Goal: Check status: Check status

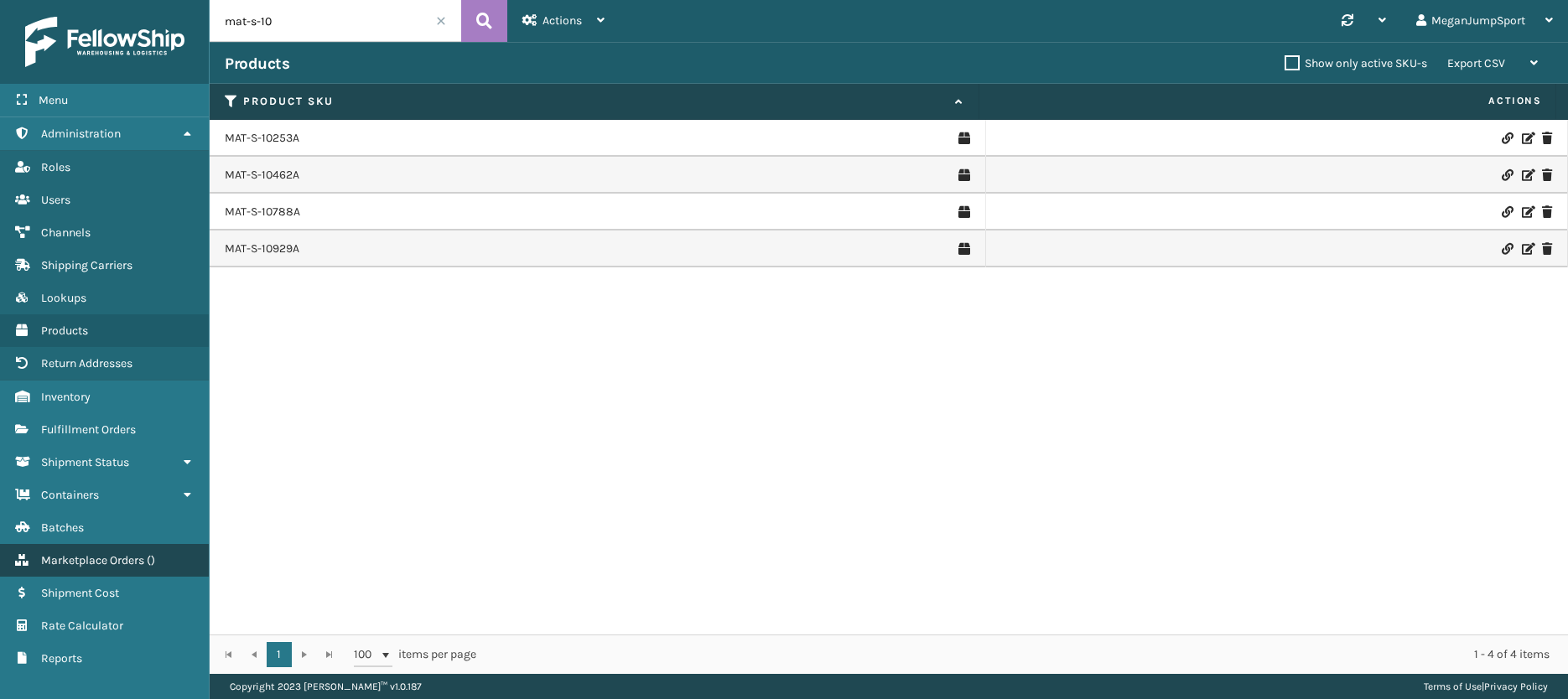
click at [80, 560] on span "Marketplace Orders" at bounding box center [93, 560] width 103 height 15
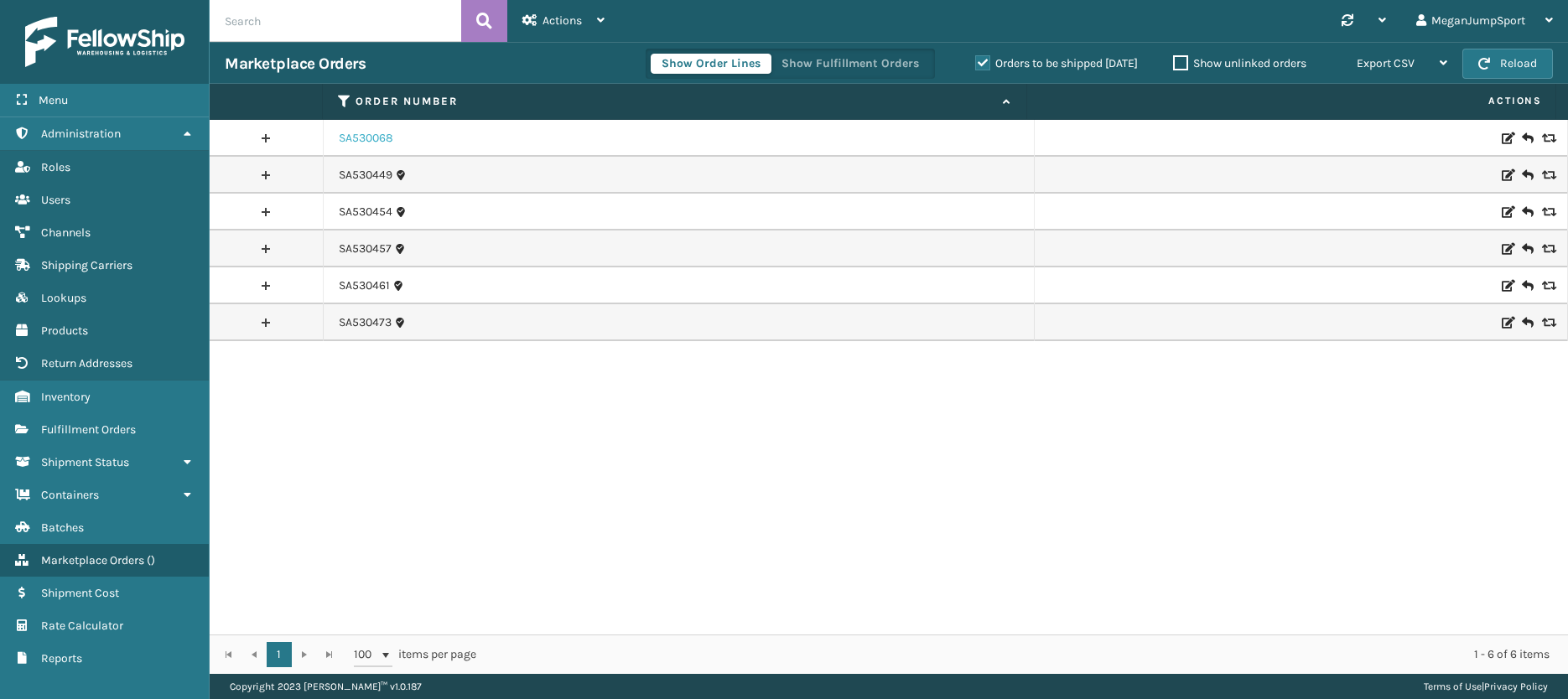
click at [364, 136] on link "SA530068" at bounding box center [366, 138] width 55 height 17
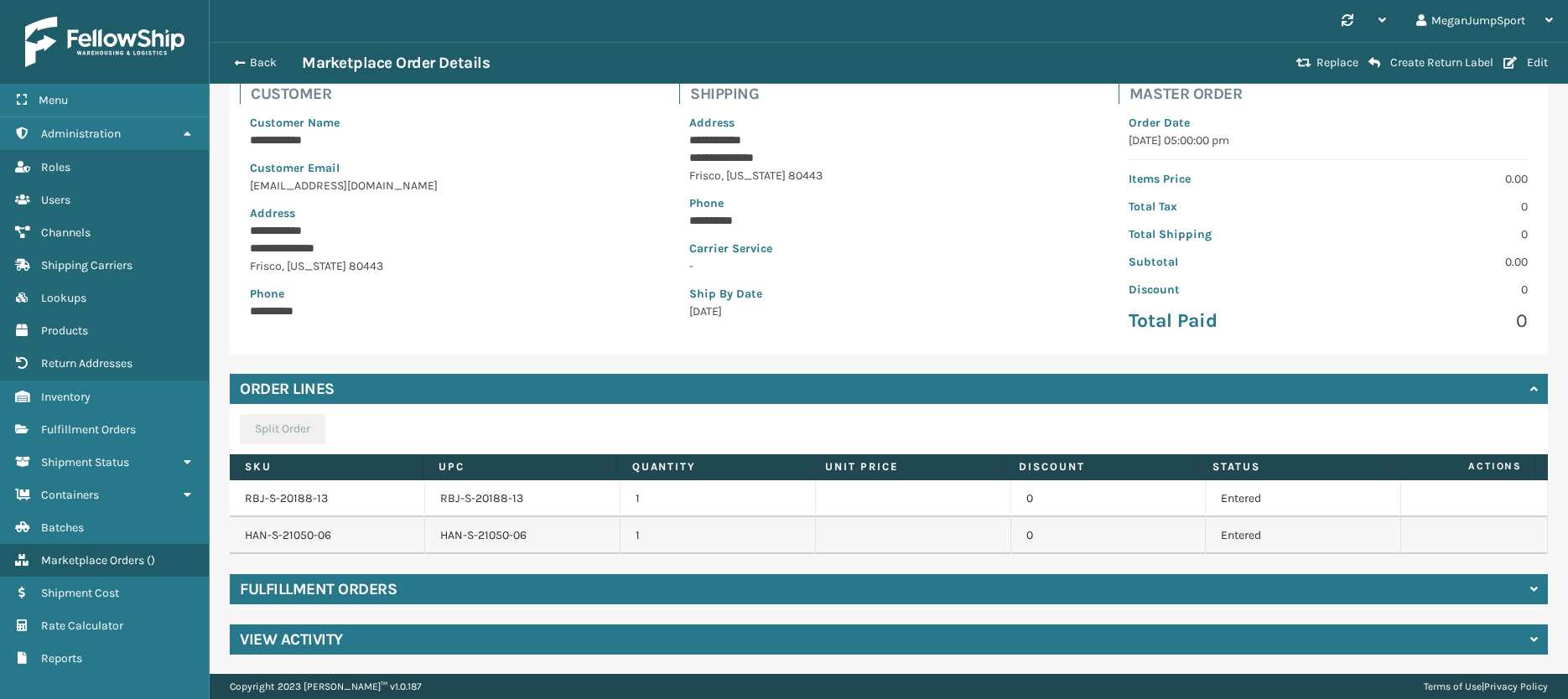
scroll to position [119, 0]
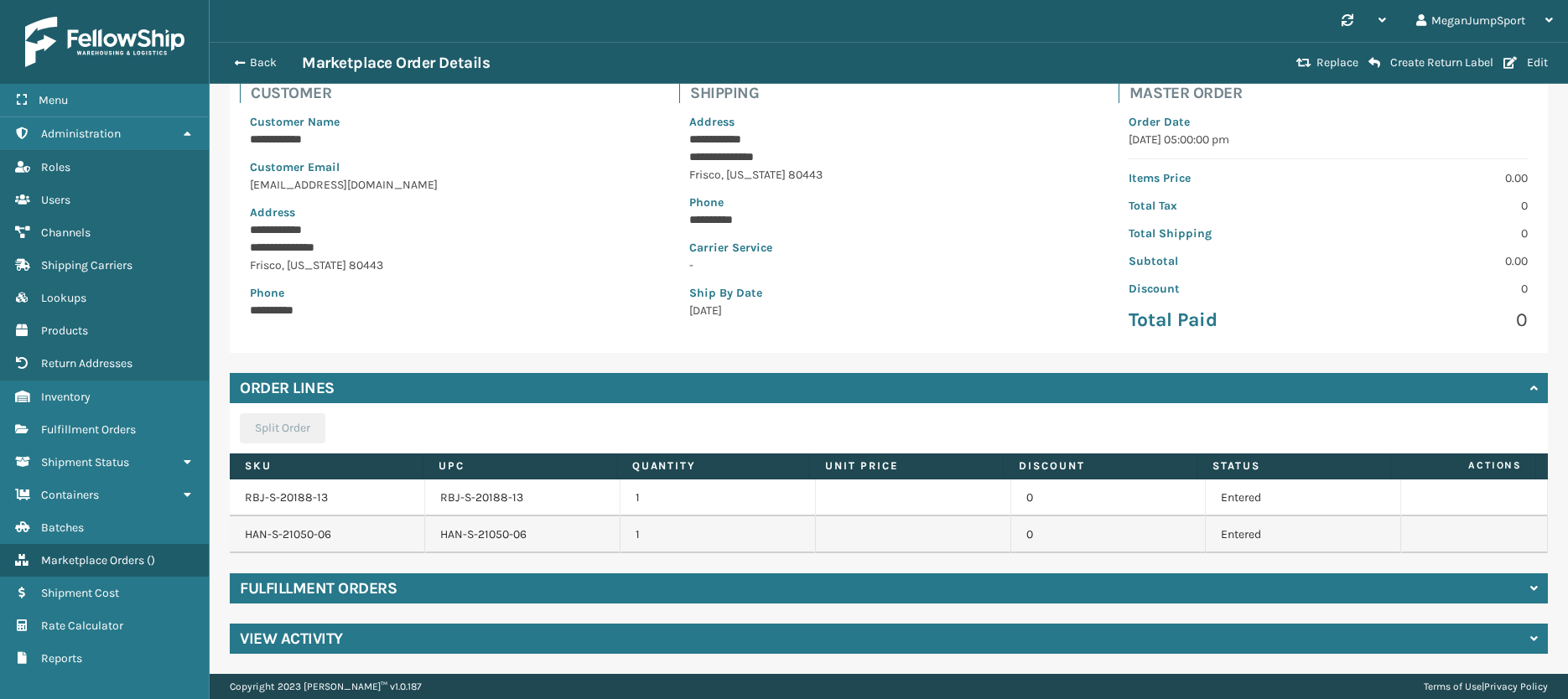
click at [850, 594] on div "Fulfillment Orders" at bounding box center [888, 588] width 1318 height 30
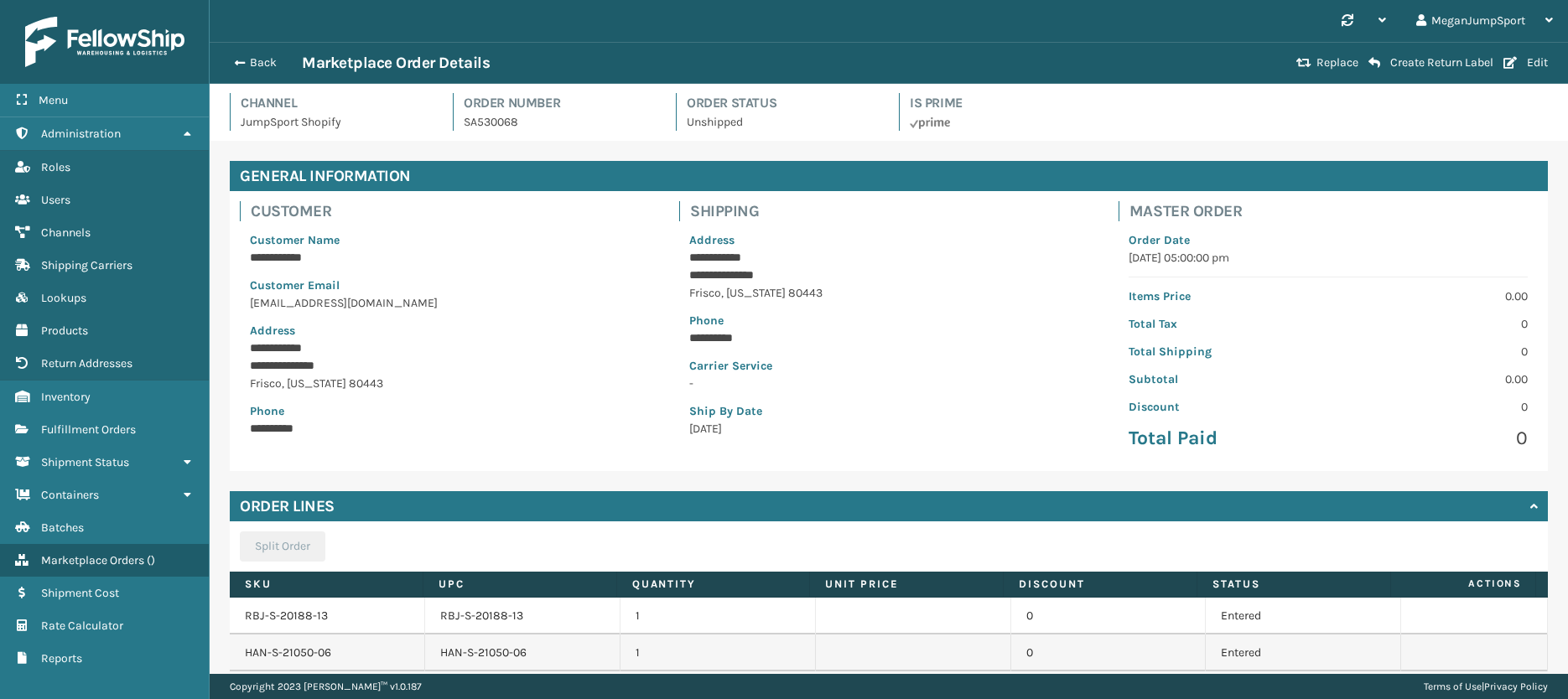
scroll to position [0, 0]
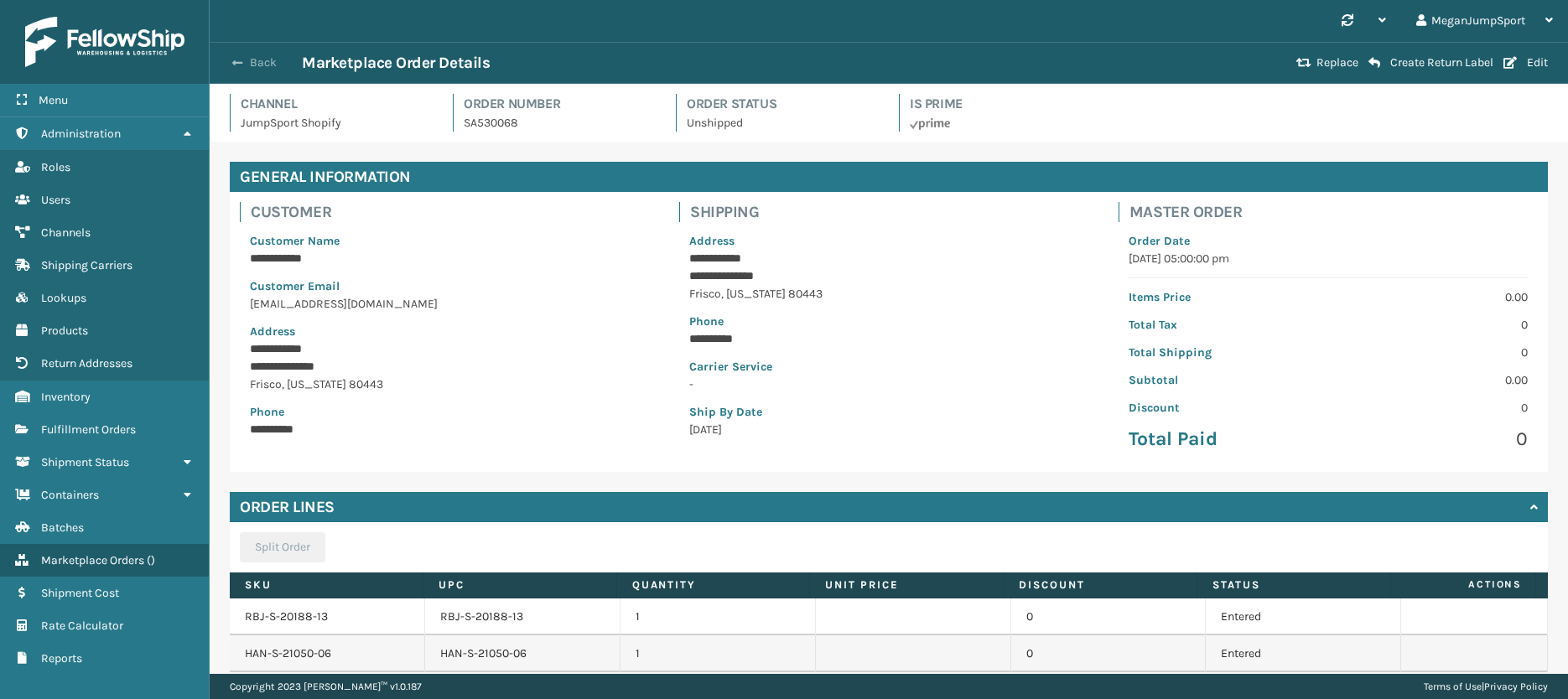
click at [249, 65] on button "Back" at bounding box center [263, 62] width 77 height 15
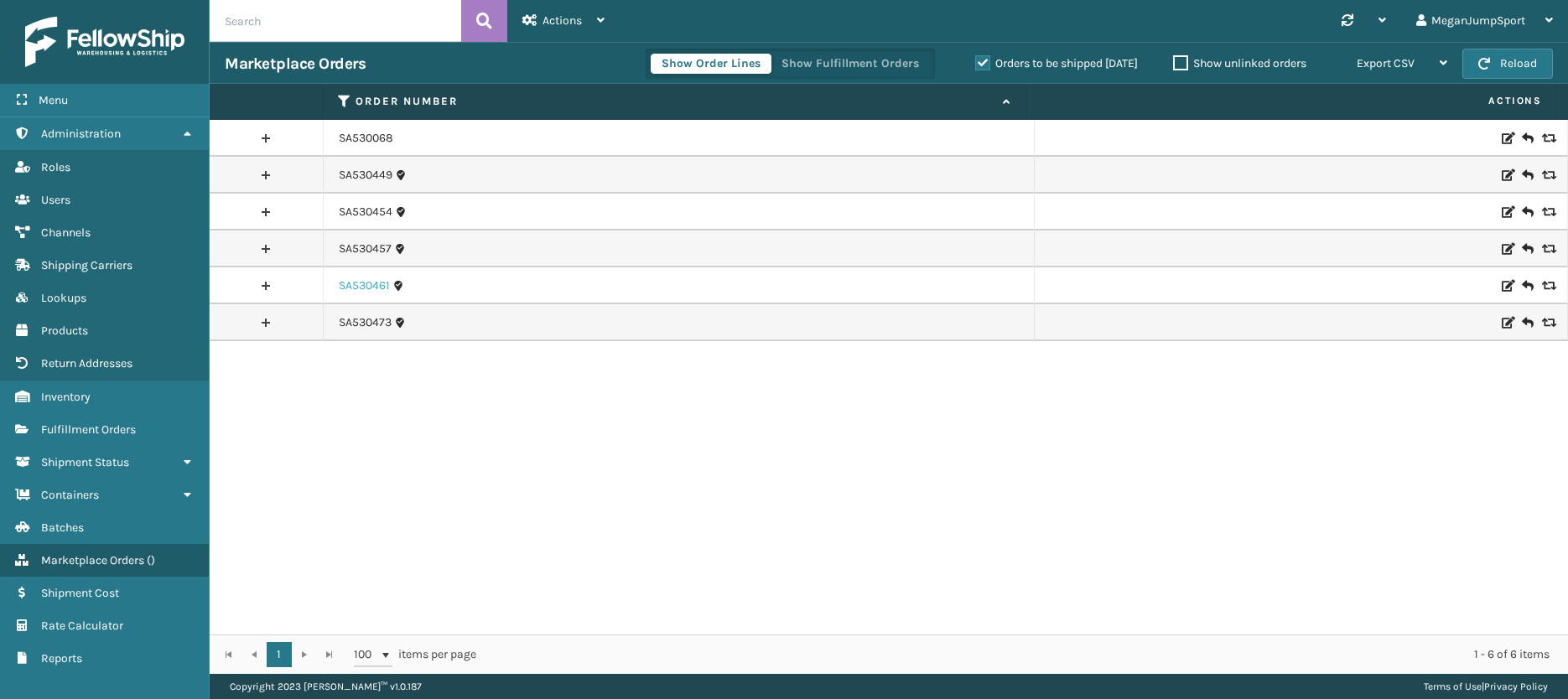
click at [368, 288] on link "SA530461" at bounding box center [364, 285] width 51 height 17
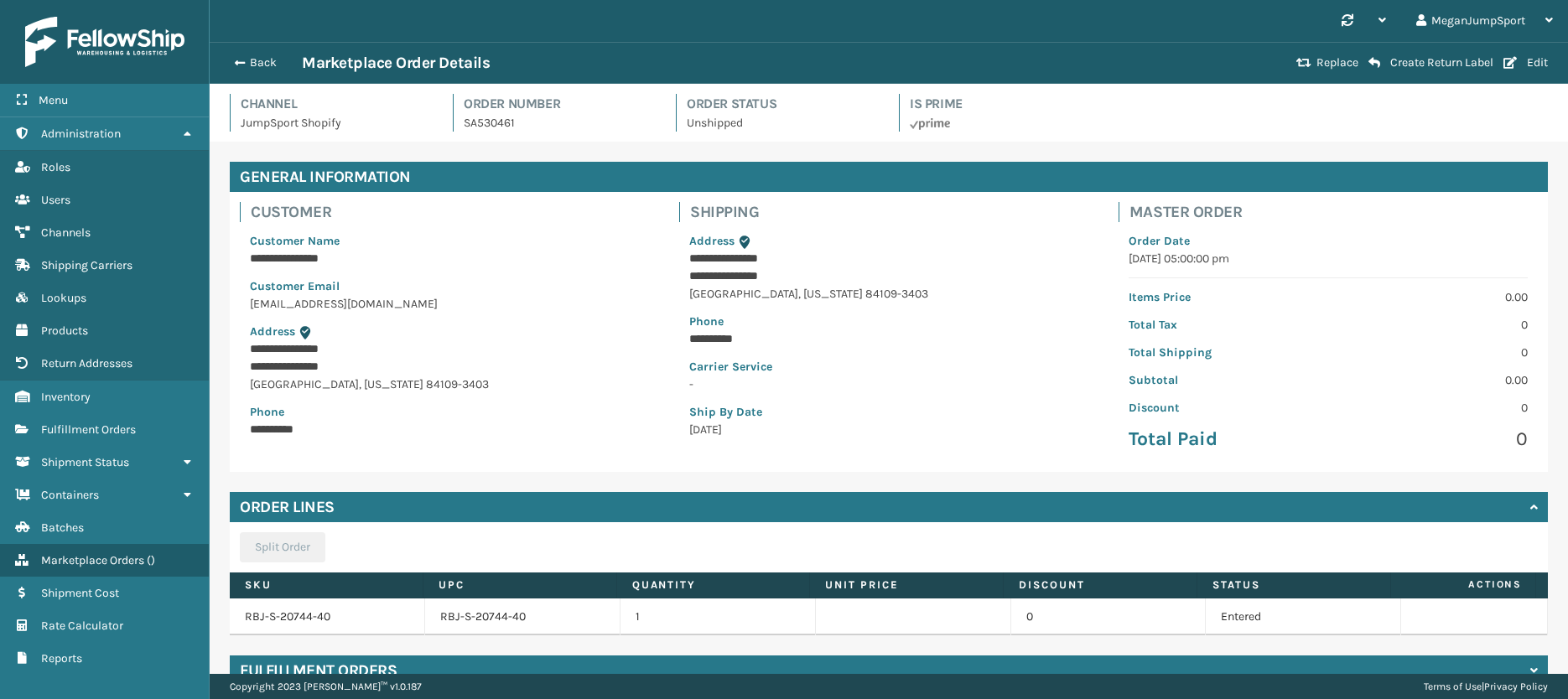
click at [482, 123] on p "SA530461" at bounding box center [559, 123] width 192 height 18
copy p "SA530461"
